Goal: Task Accomplishment & Management: Manage account settings

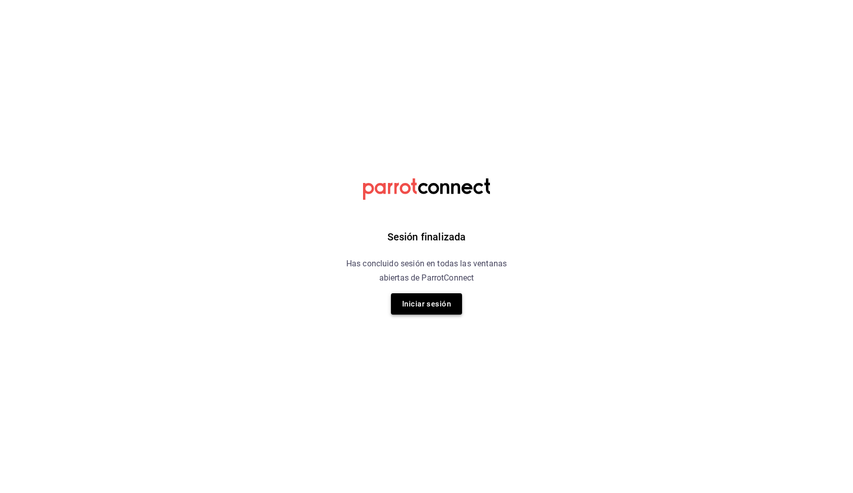
click at [427, 300] on button "Iniciar sesión" at bounding box center [426, 303] width 71 height 21
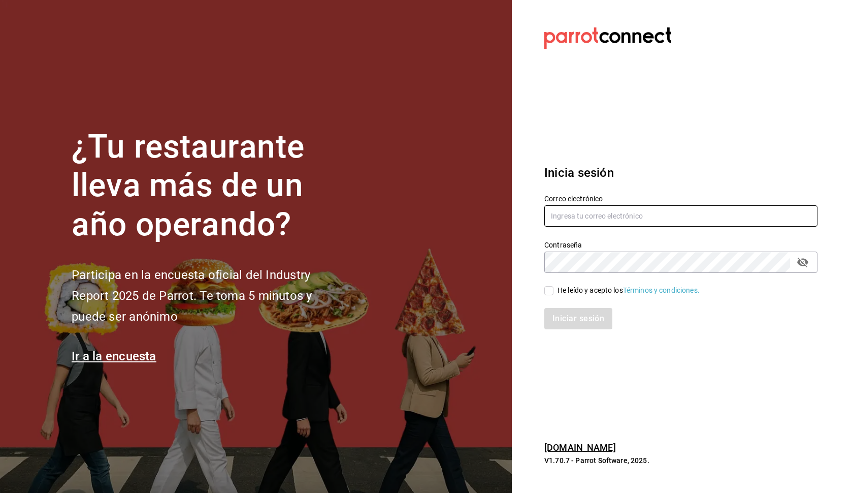
type input "[PERSON_NAME][EMAIL_ADDRESS][DOMAIN_NAME]"
click at [546, 291] on input "He leído y acepto los Términos y condiciones." at bounding box center [549, 290] width 9 height 9
checkbox input "true"
click at [566, 313] on button "Iniciar sesión" at bounding box center [579, 318] width 69 height 21
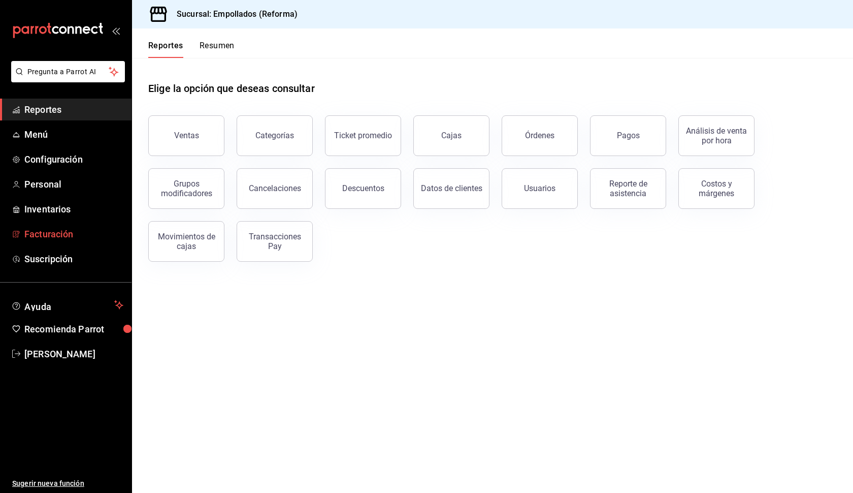
click at [49, 236] on span "Facturación" at bounding box center [73, 234] width 99 height 14
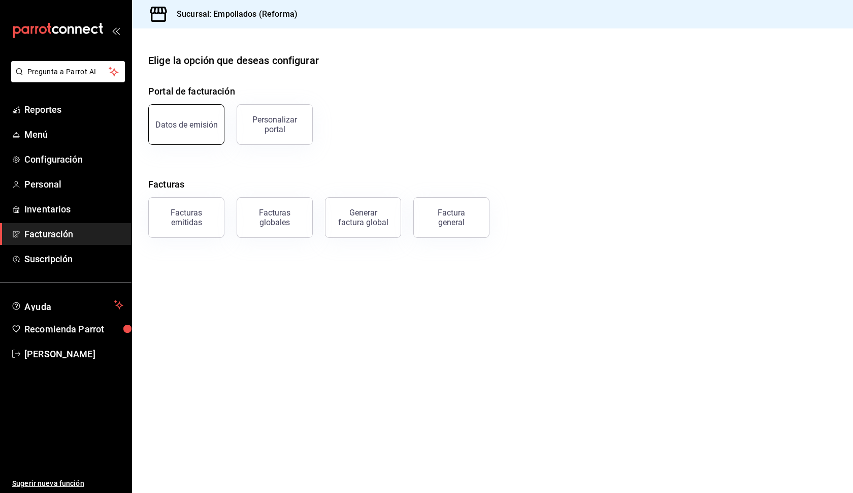
click at [201, 139] on button "Datos de emisión" at bounding box center [186, 124] width 76 height 41
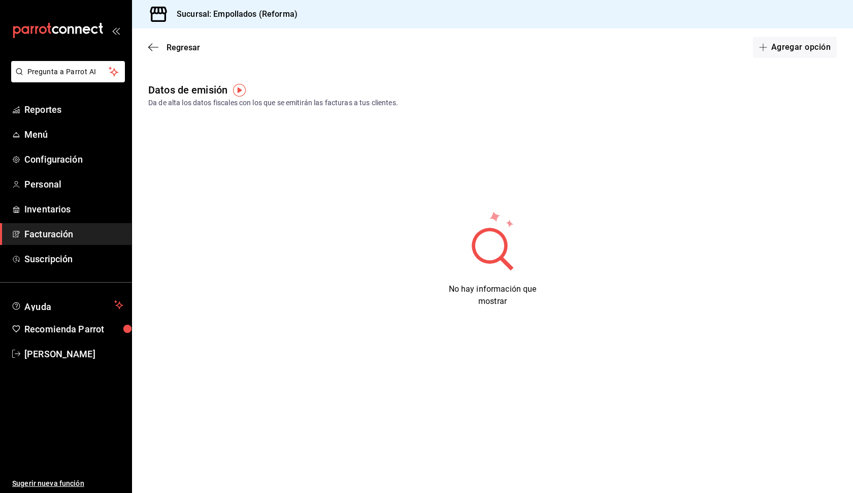
click at [591, 91] on div "Datos de emisión Da de alta los datos fiscales con los que se emitirán las fact…" at bounding box center [492, 95] width 721 height 26
click at [779, 41] on button "Agregar opción" at bounding box center [795, 47] width 84 height 21
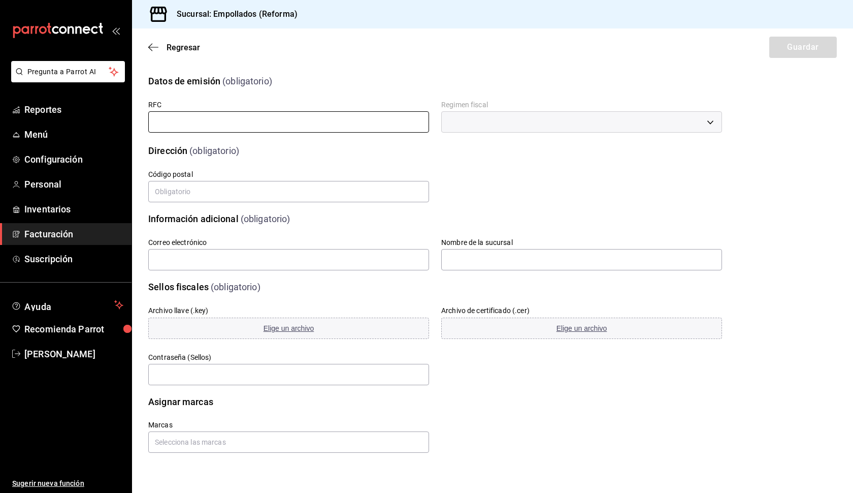
click at [292, 127] on input "text" at bounding box center [288, 121] width 281 height 21
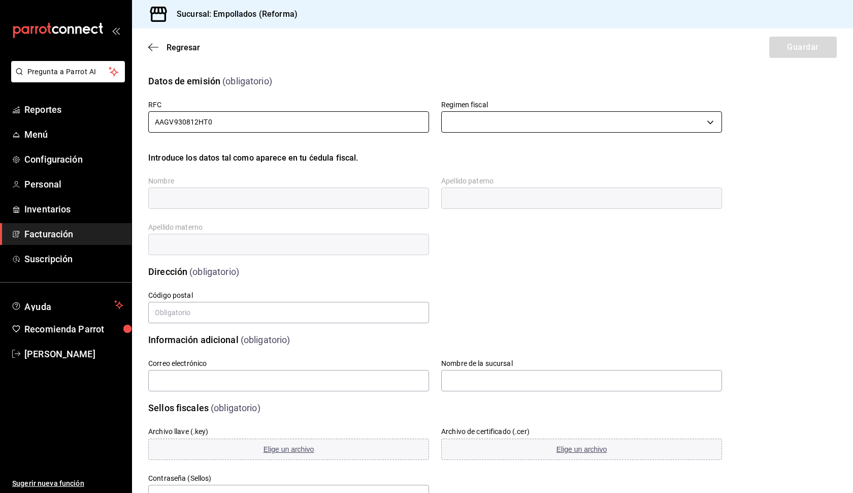
type input "AAGV930812HT0"
click at [515, 125] on body "Pregunta a Parrot AI Reportes Menú Configuración Personal Inventarios Facturaci…" at bounding box center [426, 246] width 853 height 493
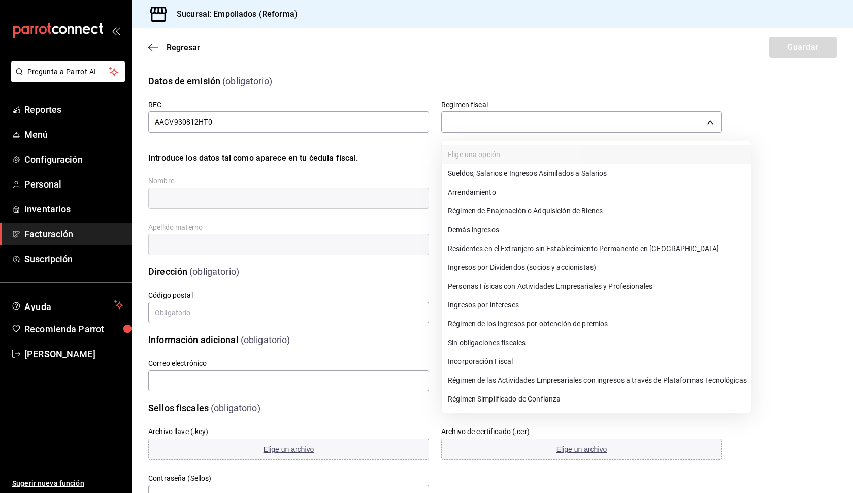
click at [489, 399] on li "Régimen Simplificado de Confianza" at bounding box center [596, 399] width 309 height 19
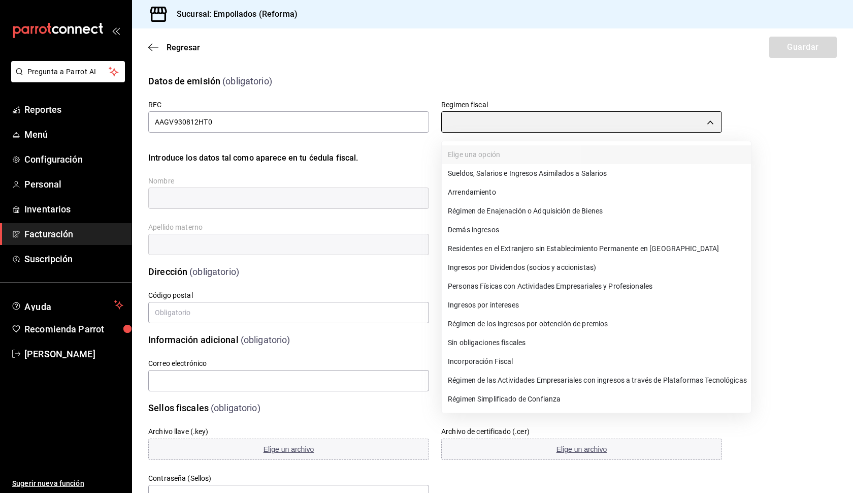
type input "626"
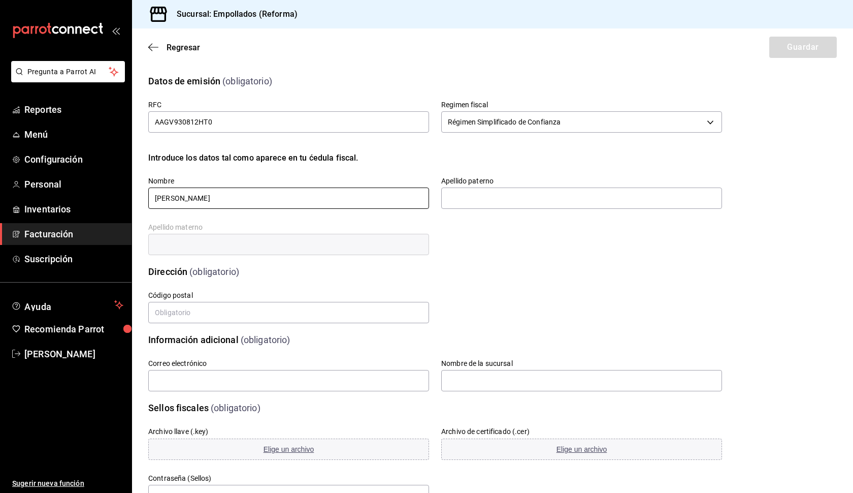
type input "[PERSON_NAME]"
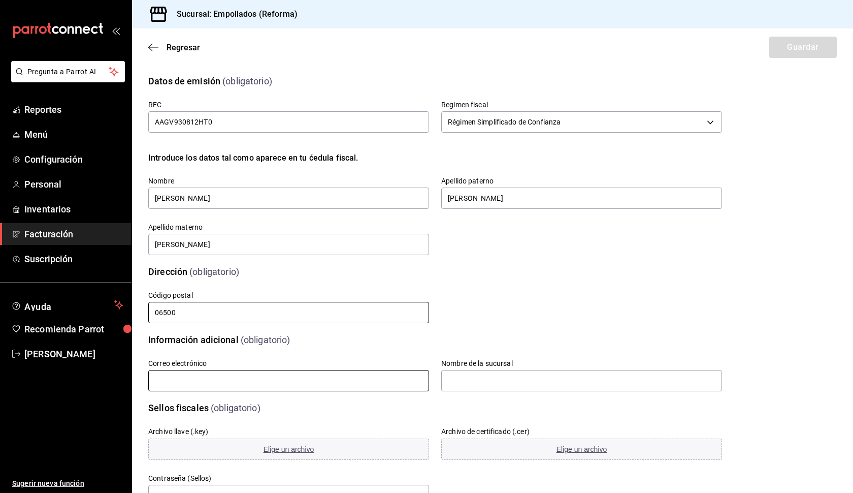
type input "06500"
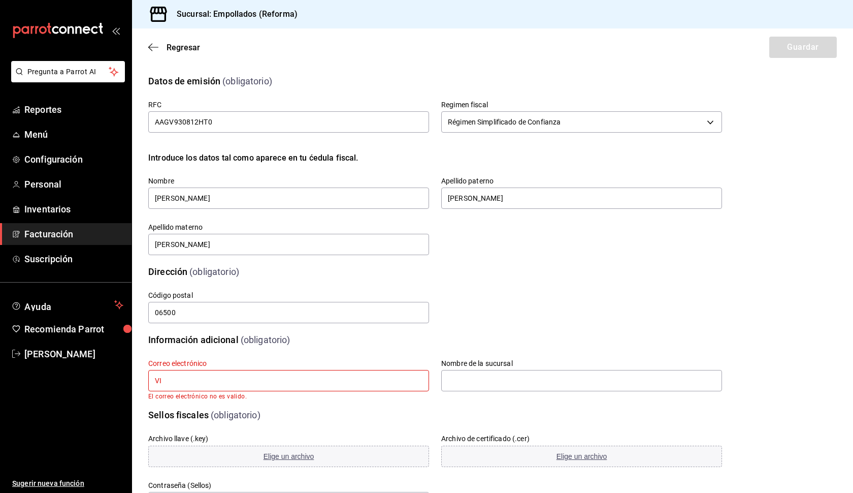
type input "V"
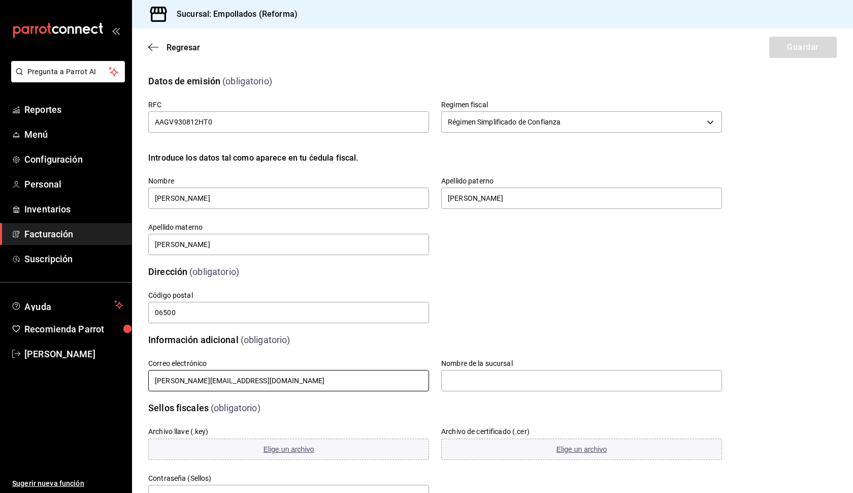
type input "[PERSON_NAME][EMAIL_ADDRESS][DOMAIN_NAME]"
type input "Reforma"
click at [546, 334] on div "Información adicional (obligatorio)" at bounding box center [435, 340] width 574 height 14
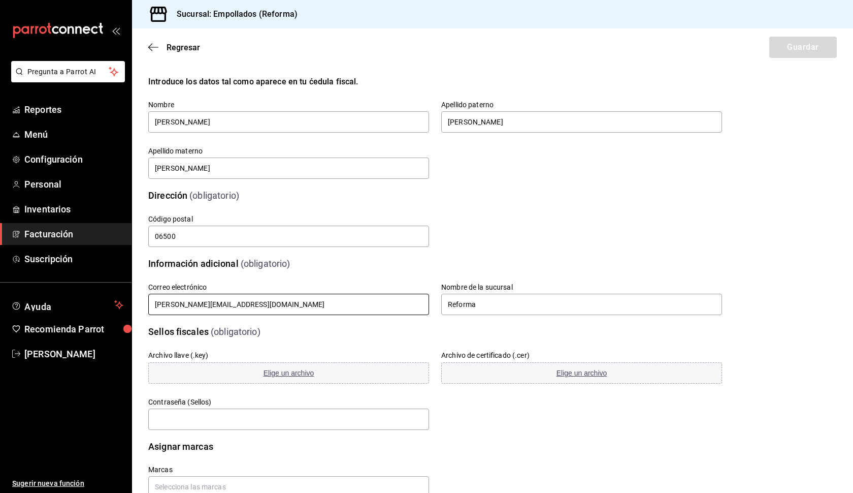
scroll to position [103, 0]
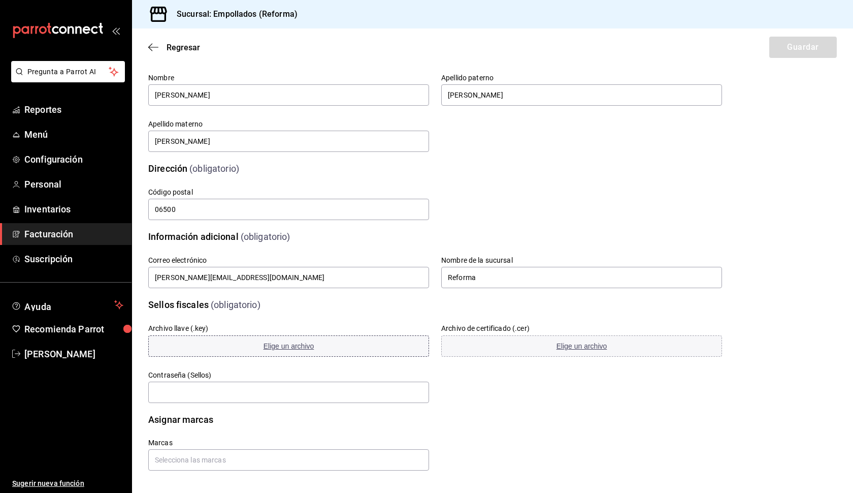
click at [279, 344] on span "Elige un archivo" at bounding box center [289, 346] width 51 height 8
click at [557, 344] on span "Elige un archivo" at bounding box center [582, 346] width 51 height 8
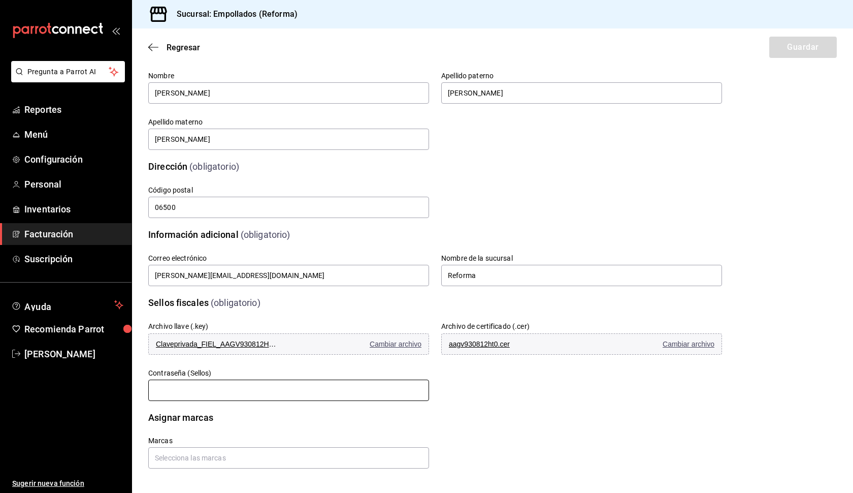
scroll to position [105, 0]
click at [211, 393] on input "text" at bounding box center [288, 389] width 281 height 21
click at [174, 390] on input "text" at bounding box center [288, 389] width 281 height 21
type input "Mevela12"
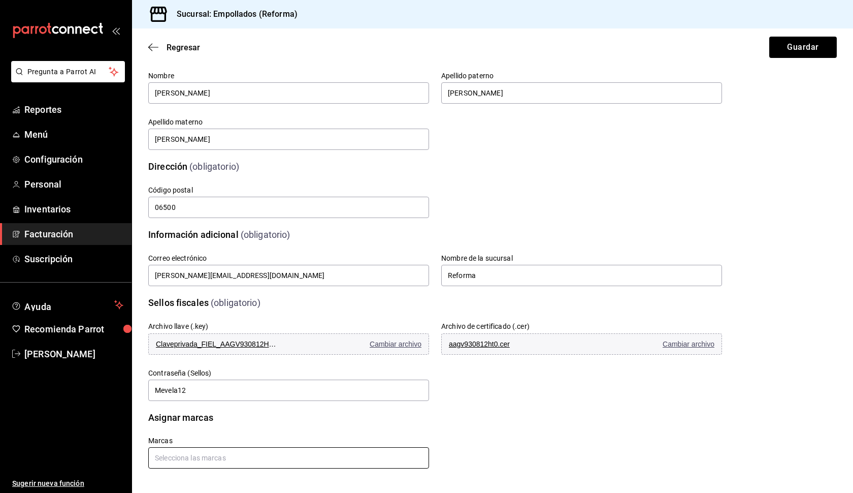
click at [178, 454] on input "text" at bounding box center [288, 457] width 281 height 21
click at [206, 432] on li "Empollados - Reforma" at bounding box center [288, 434] width 281 height 17
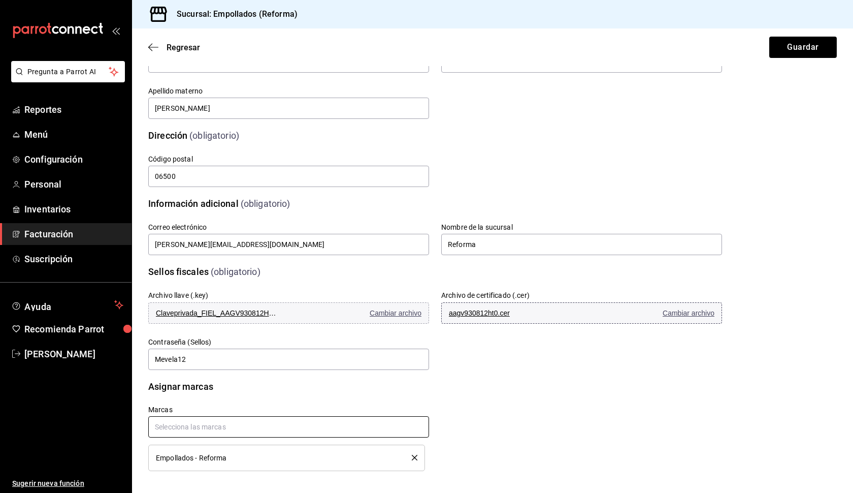
scroll to position [137, 0]
click at [446, 245] on input "Reforma" at bounding box center [581, 243] width 281 height 21
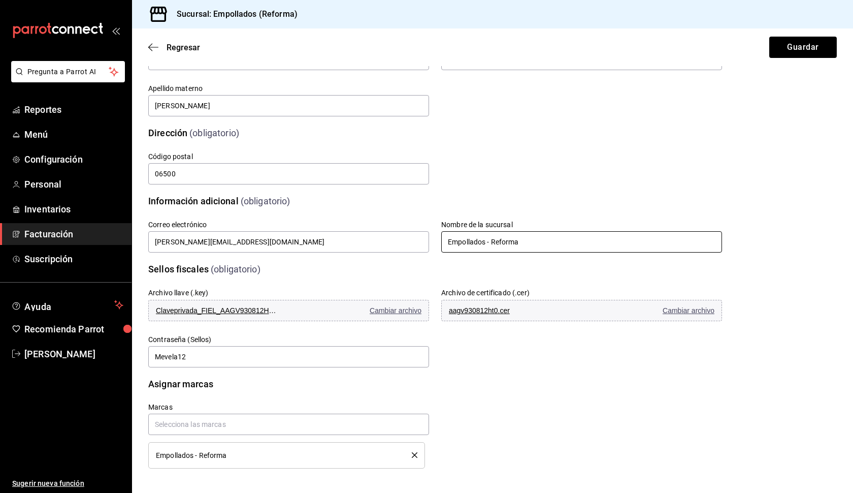
scroll to position [139, 0]
type input "Empollados - Reforma"
click at [788, 48] on button "Guardar" at bounding box center [804, 47] width 68 height 21
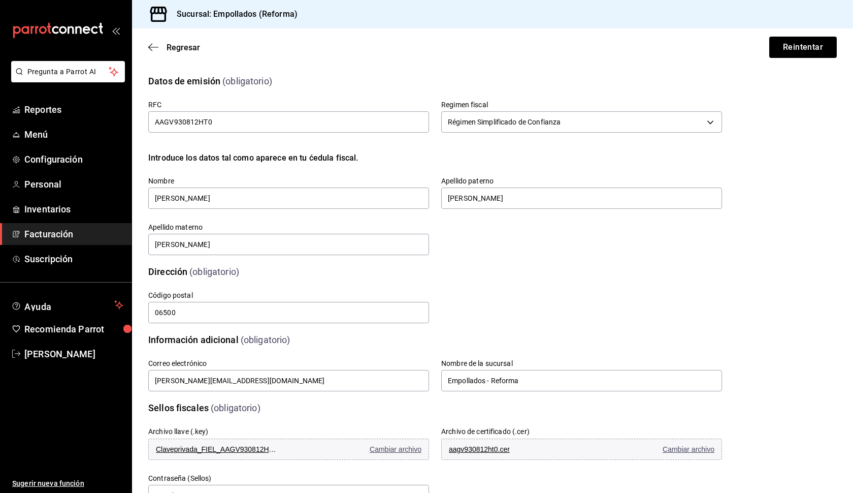
scroll to position [0, 0]
click at [791, 53] on button "Reintentar" at bounding box center [804, 47] width 68 height 21
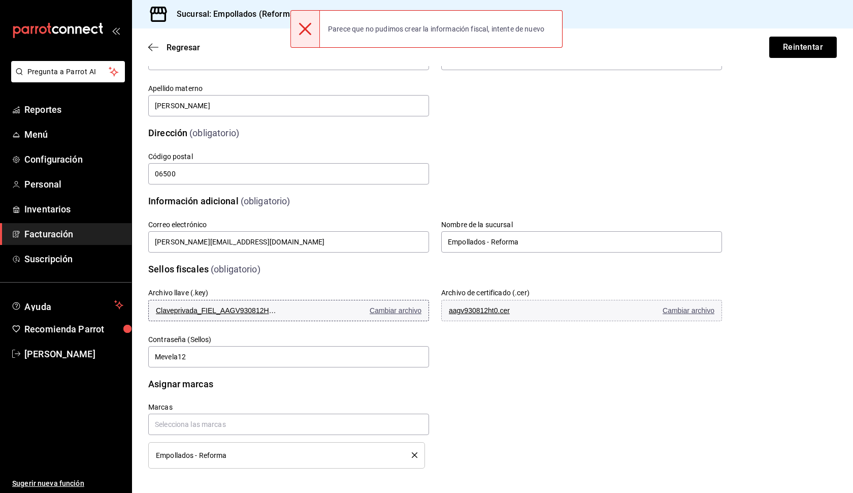
scroll to position [139, 0]
click at [380, 312] on span "Cambiar archivo" at bounding box center [396, 310] width 52 height 8
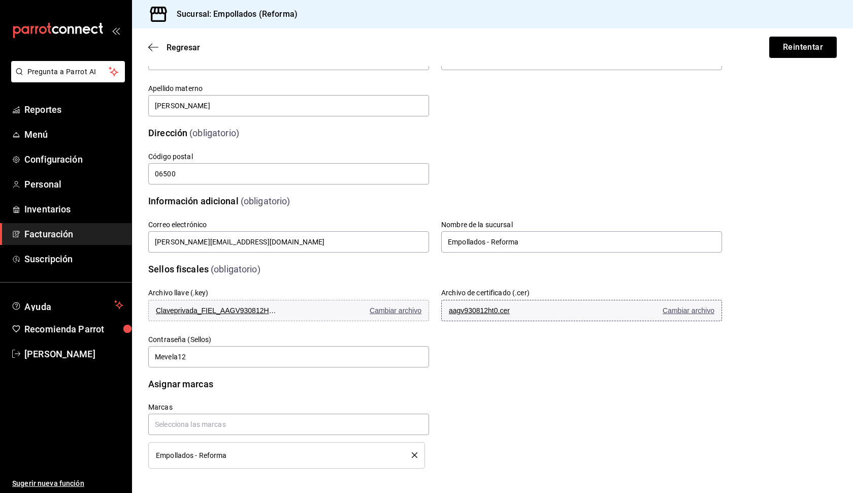
click at [676, 309] on span "Cambiar archivo" at bounding box center [689, 310] width 52 height 8
click at [665, 314] on span "Cambiar archivo" at bounding box center [689, 310] width 52 height 8
click at [265, 432] on input "text" at bounding box center [288, 423] width 281 height 21
click at [462, 419] on div "Marcas Empollados - Reforma" at bounding box center [423, 423] width 598 height 90
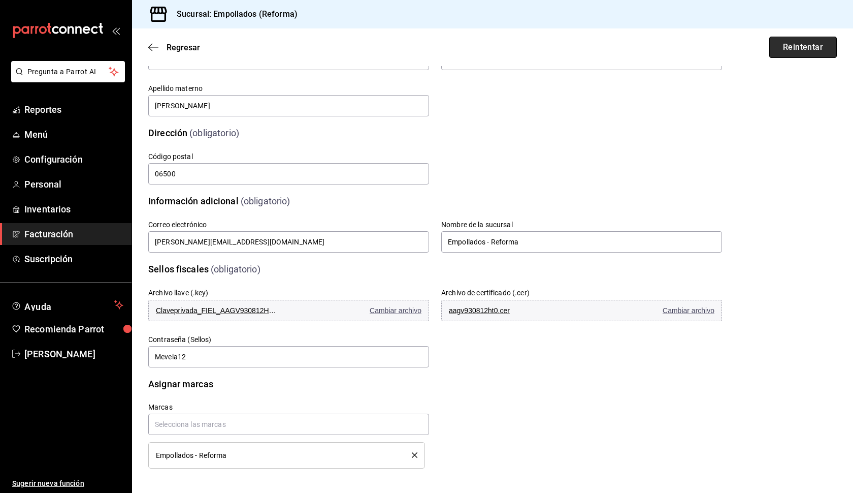
click at [804, 51] on button "Reintentar" at bounding box center [804, 47] width 68 height 21
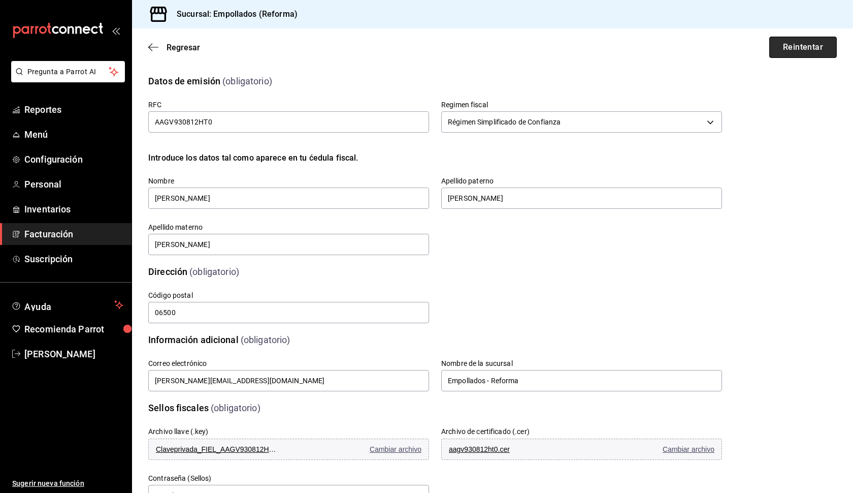
click at [789, 39] on button "Reintentar" at bounding box center [804, 47] width 68 height 21
click at [384, 451] on span "Cambiar archivo" at bounding box center [396, 449] width 52 height 8
click at [394, 455] on button "Claveprivada_FIEL_AAGV930812HT0_20240808_120532.key Cambiar archivo" at bounding box center [288, 448] width 281 height 21
click at [698, 452] on span "Cambiar archivo" at bounding box center [689, 449] width 52 height 8
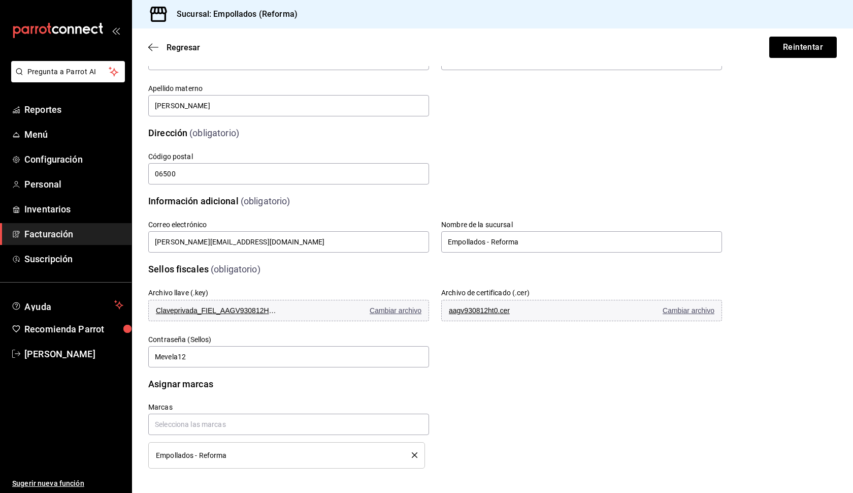
scroll to position [139, 0]
click at [797, 48] on button "Reintentar" at bounding box center [804, 47] width 68 height 21
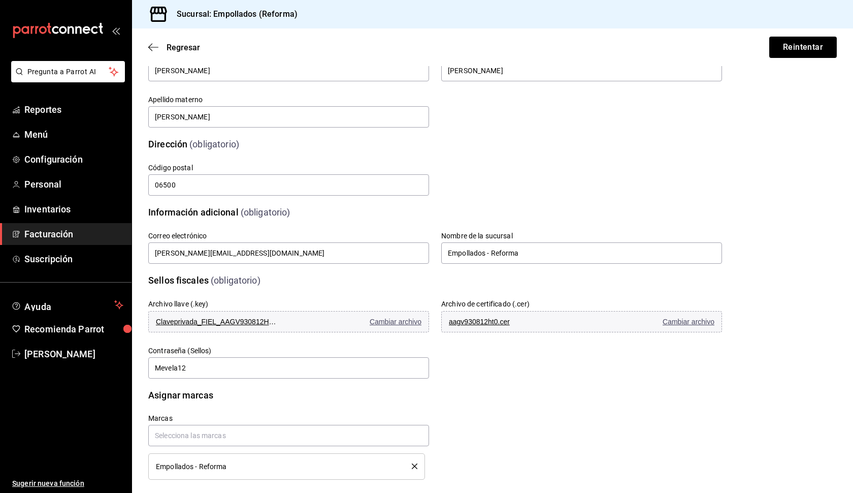
scroll to position [126, 0]
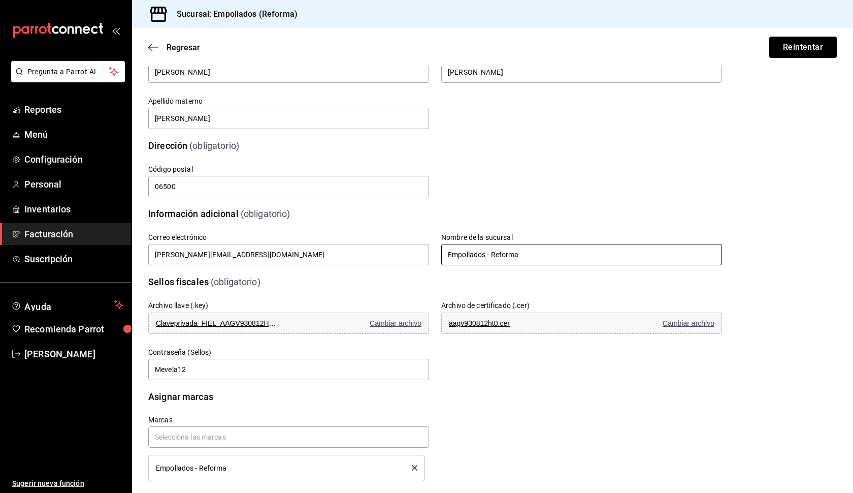
drag, startPoint x: 448, startPoint y: 256, endPoint x: 570, endPoint y: 256, distance: 122.9
click at [570, 256] on input "Empollados - Reforma" at bounding box center [581, 254] width 281 height 21
click at [559, 274] on div "Sellos fiscales (obligatorio)" at bounding box center [429, 276] width 586 height 26
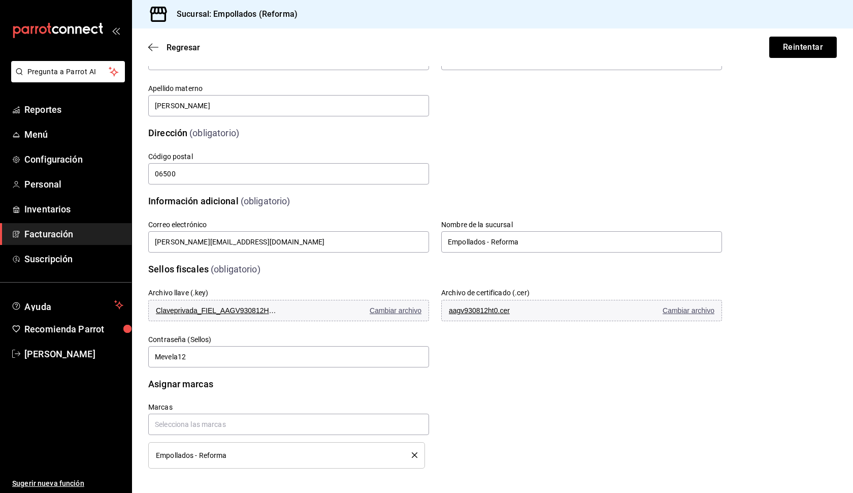
scroll to position [139, 0]
click at [292, 359] on input "Mevela12" at bounding box center [288, 356] width 281 height 21
